Goal: Information Seeking & Learning: Learn about a topic

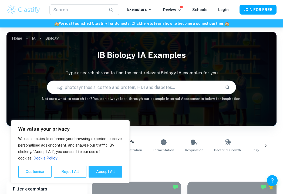
click at [109, 83] on input "text" at bounding box center [133, 87] width 173 height 15
type input "ROS"
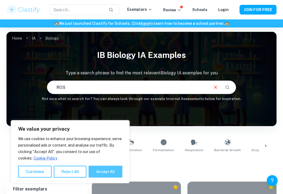
click at [95, 171] on button "Accept All" at bounding box center [105, 172] width 34 height 12
checkbox input "true"
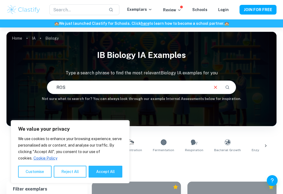
checkbox input "true"
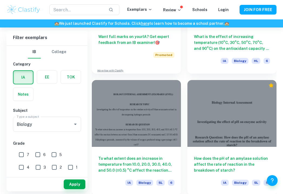
scroll to position [377, 0]
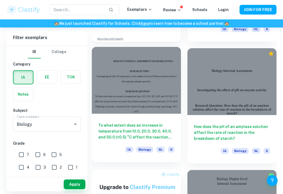
click at [142, 129] on h6 "To what extent does an increase in temperature from 10.0, 20.0, 30.0, 40.0, and…" at bounding box center [136, 131] width 76 height 18
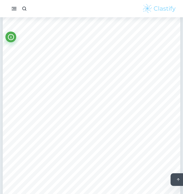
scroll to position [2853, 0]
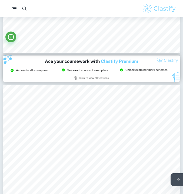
type input "8"
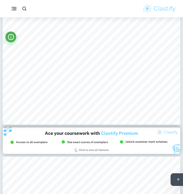
scroll to position [2132, 0]
